Goal: Task Accomplishment & Management: Complete application form

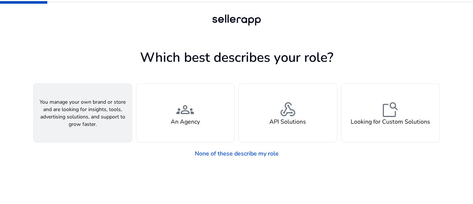
click at [104, 125] on div "person A Seller" at bounding box center [83, 113] width 98 height 58
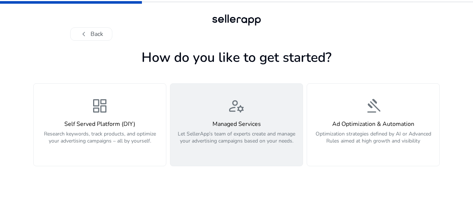
click at [206, 129] on div "Managed Services Let SellerApp’s team of experts create and manage your adverti…" at bounding box center [236, 137] width 123 height 32
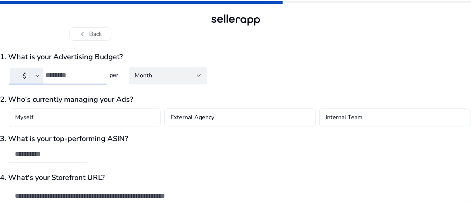
click at [101, 77] on input "number" at bounding box center [72, 75] width 55 height 8
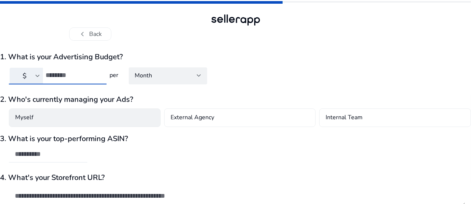
type input "**"
click at [137, 109] on div "Myself" at bounding box center [85, 117] width 152 height 18
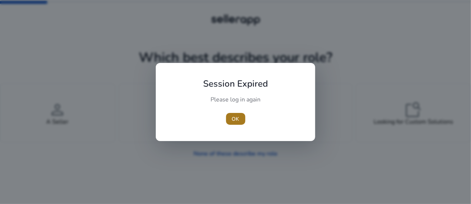
click at [237, 123] on span "button" at bounding box center [235, 119] width 19 height 18
